Goal: Navigation & Orientation: Find specific page/section

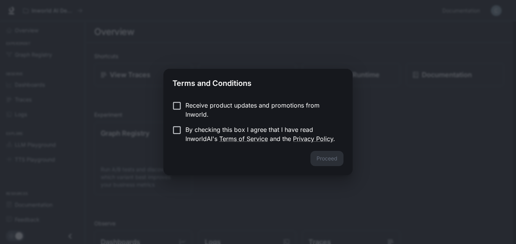
click at [171, 112] on label "Receive product updates and promotions from Inworld." at bounding box center [252, 110] width 169 height 18
click at [317, 153] on button "Proceed" at bounding box center [326, 158] width 33 height 15
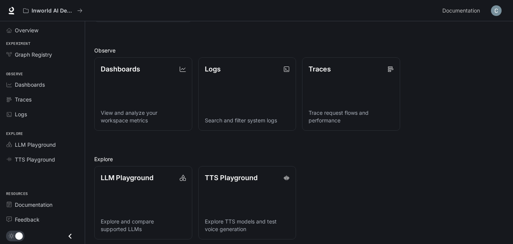
scroll to position [177, 0]
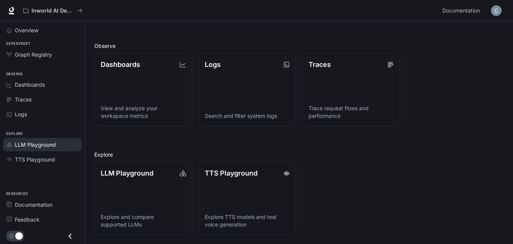
click at [40, 148] on span "LLM Playground" at bounding box center [35, 145] width 41 height 8
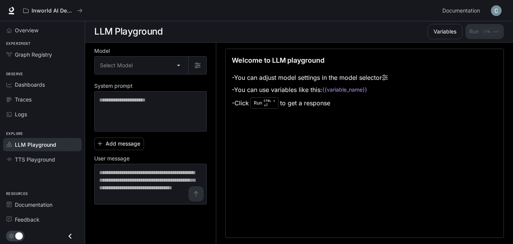
scroll to position [0, 0]
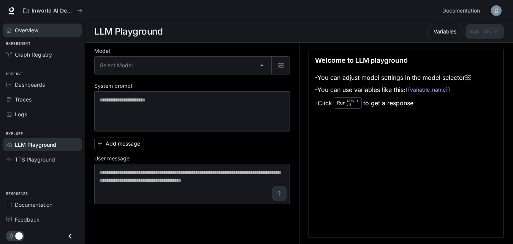
click at [33, 28] on span "Overview" at bounding box center [27, 30] width 24 height 8
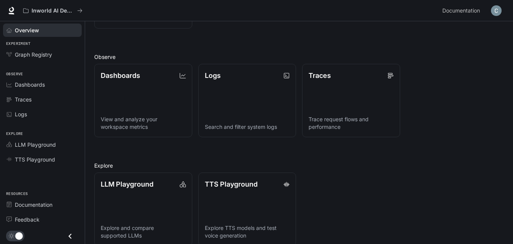
scroll to position [167, 0]
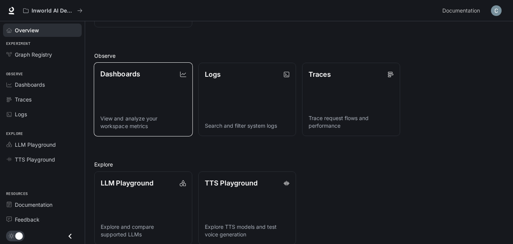
click at [150, 70] on div "Dashboards" at bounding box center [143, 74] width 86 height 10
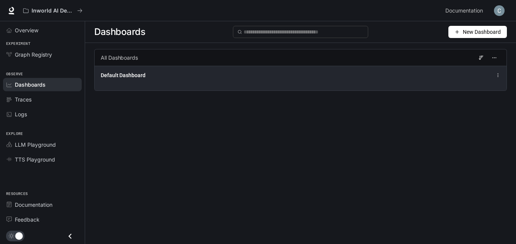
click at [172, 80] on div "Default Dashboard" at bounding box center [301, 78] width 412 height 25
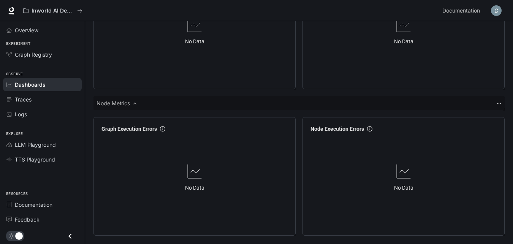
scroll to position [752, 0]
